Goal: Check status: Check status

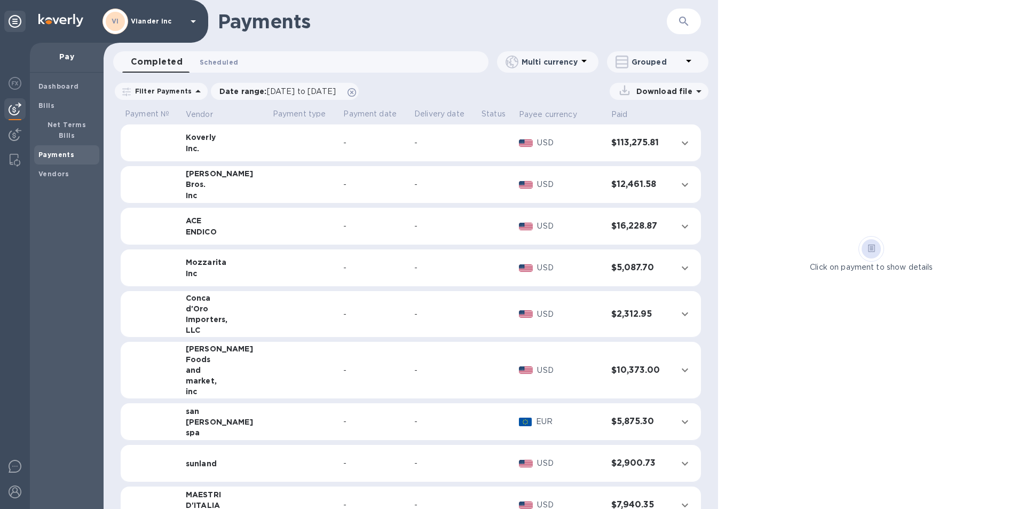
click at [213, 61] on span "Scheduled 0" at bounding box center [219, 62] width 38 height 11
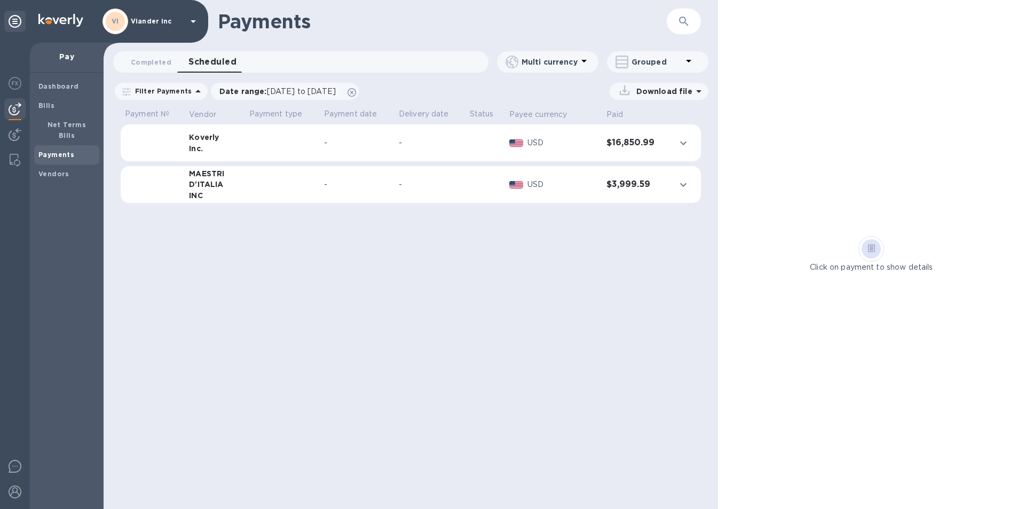
click at [311, 184] on td at bounding box center [282, 184] width 75 height 37
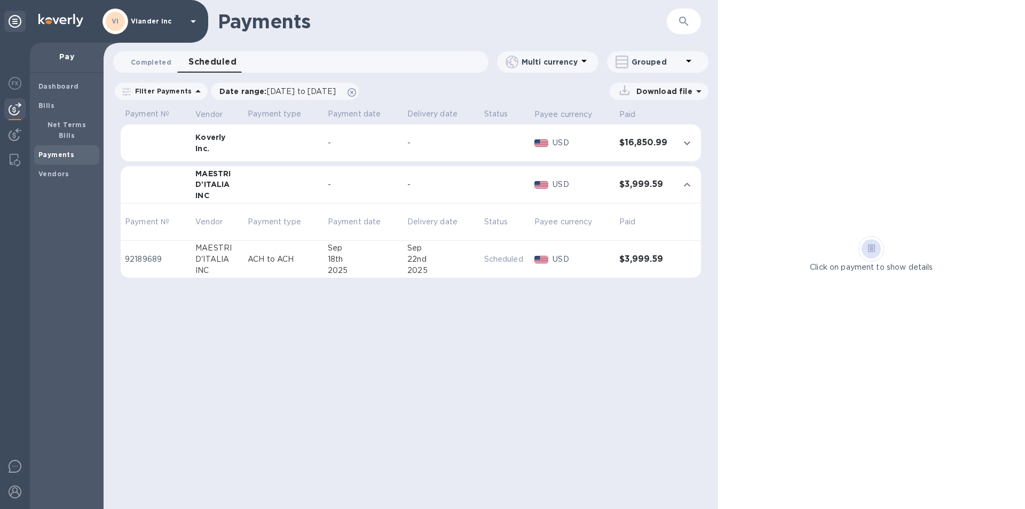
click at [151, 62] on span "Completed 0" at bounding box center [151, 62] width 41 height 11
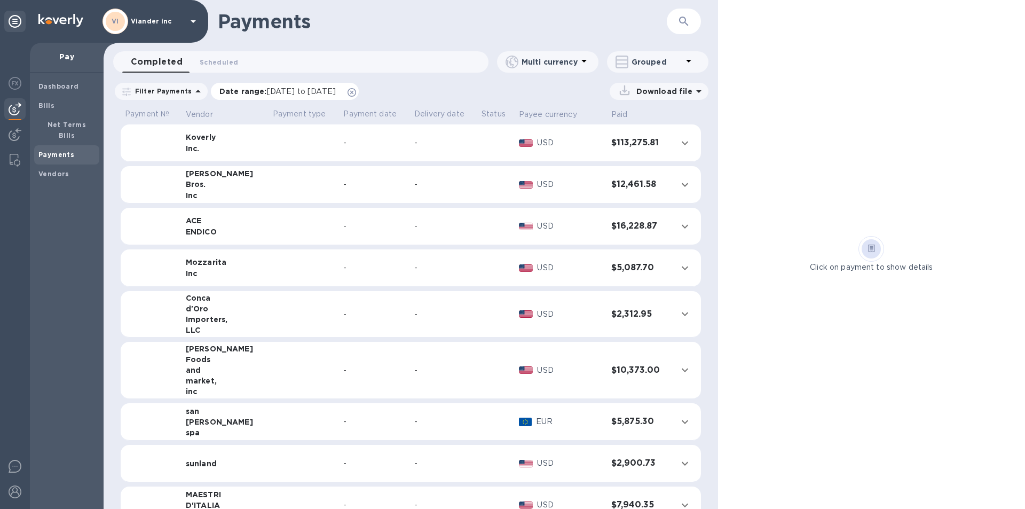
click at [296, 90] on span "[DATE] to [DATE]" at bounding box center [301, 91] width 69 height 9
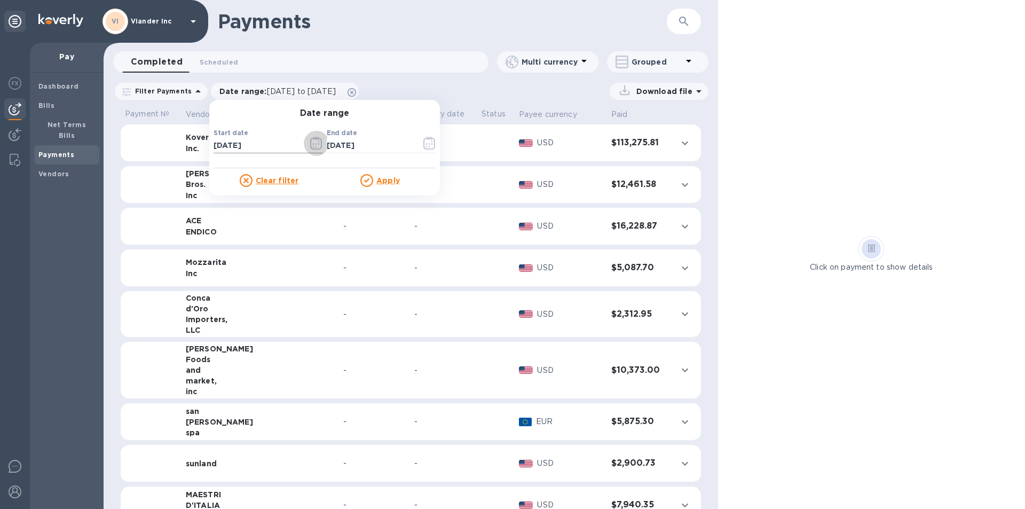
click at [312, 144] on icon "button" at bounding box center [313, 145] width 2 height 2
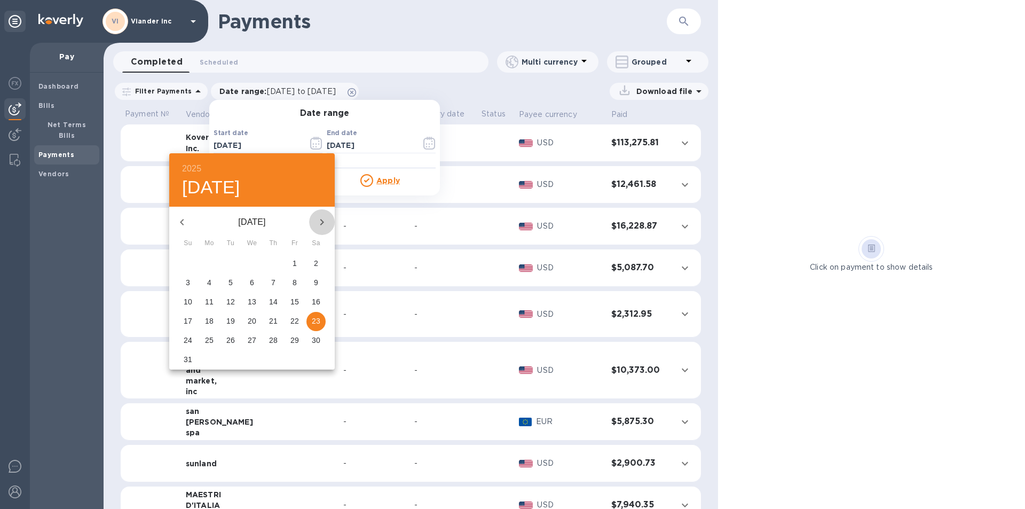
click at [321, 219] on icon "button" at bounding box center [322, 222] width 4 height 6
click at [210, 262] on p "1" at bounding box center [209, 263] width 4 height 11
type input "[DATE]"
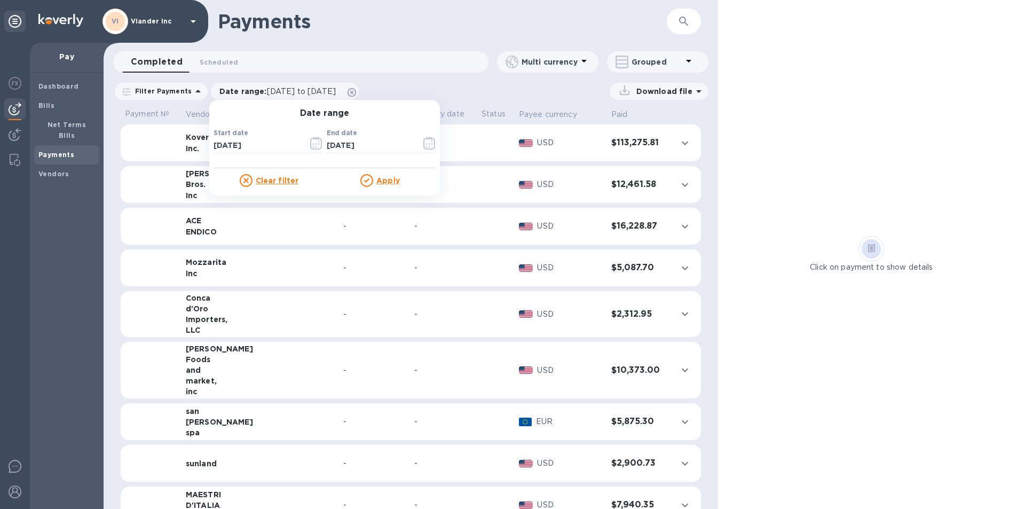
click at [382, 178] on u "Apply" at bounding box center [387, 180] width 23 height 9
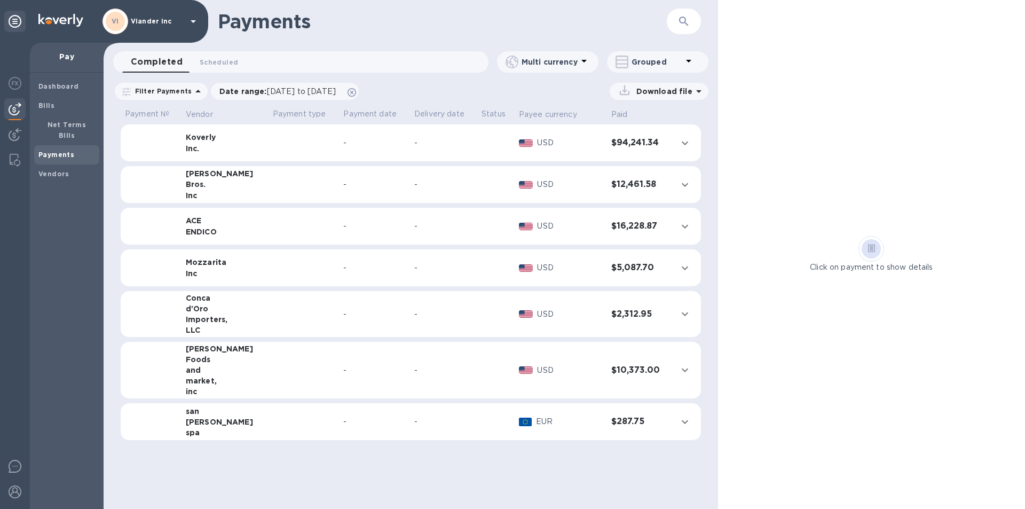
click at [268, 230] on td at bounding box center [303, 226] width 71 height 37
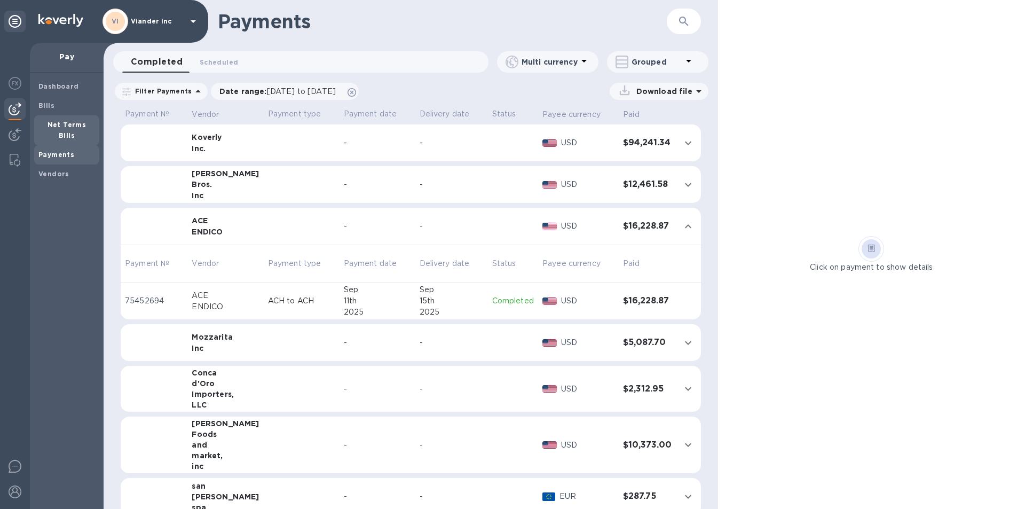
click at [76, 125] on b "Net Terms Bills" at bounding box center [66, 130] width 39 height 19
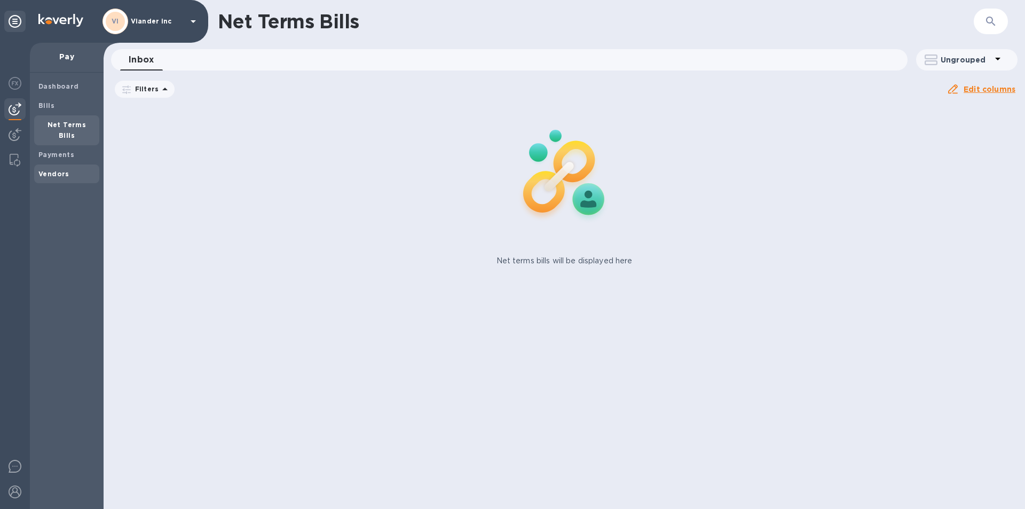
click at [58, 170] on b "Vendors" at bounding box center [53, 174] width 31 height 8
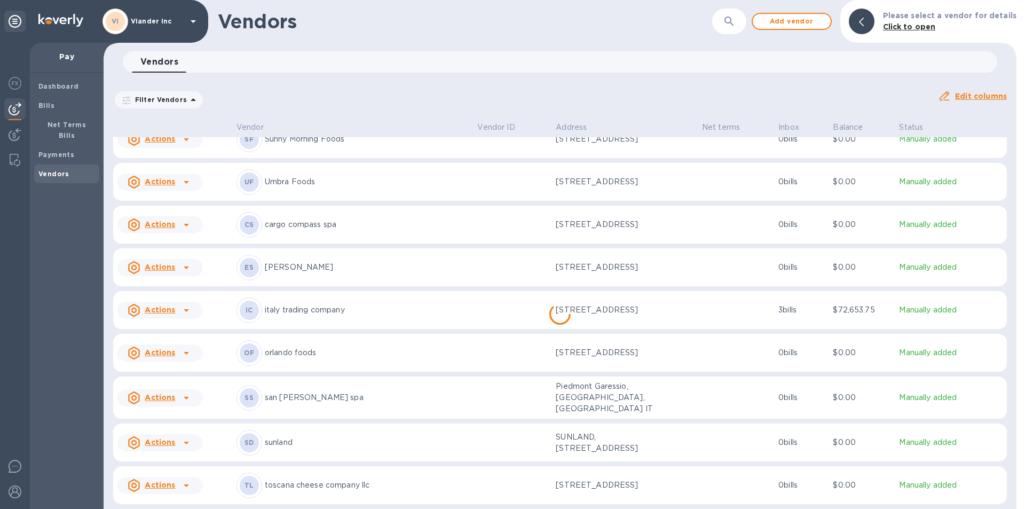
scroll to position [935, 0]
click at [73, 149] on span "Payments" at bounding box center [66, 154] width 57 height 11
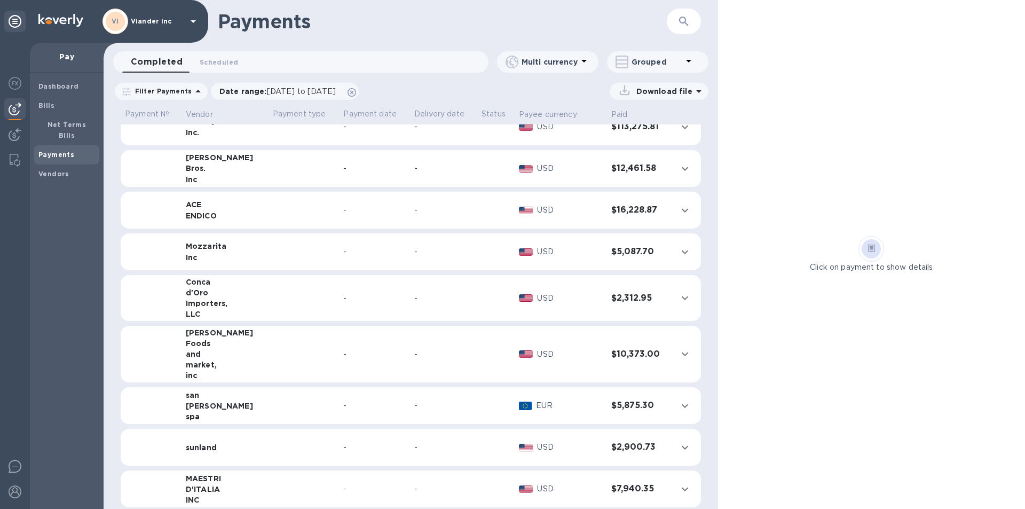
scroll to position [25, 0]
